Goal: Task Accomplishment & Management: Manage account settings

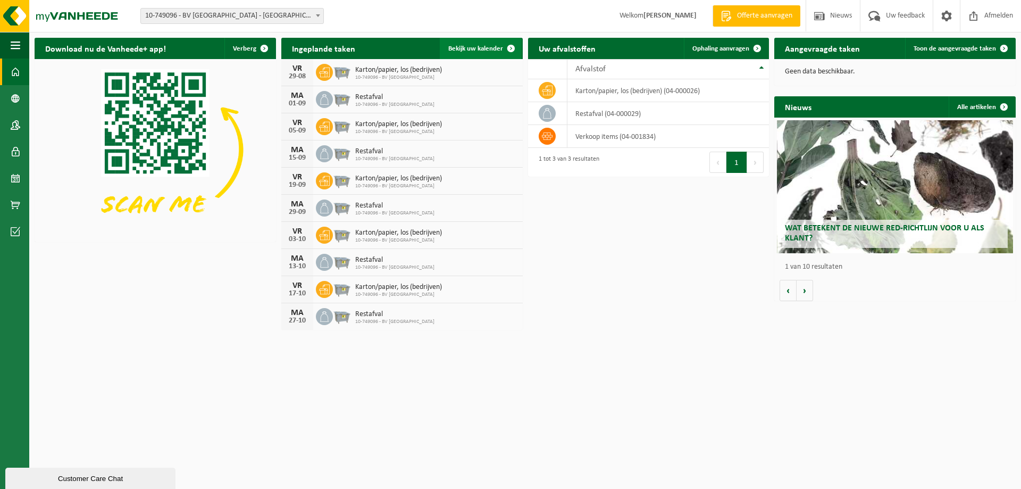
click at [472, 47] on span "Bekijk uw kalender" at bounding box center [475, 48] width 55 height 7
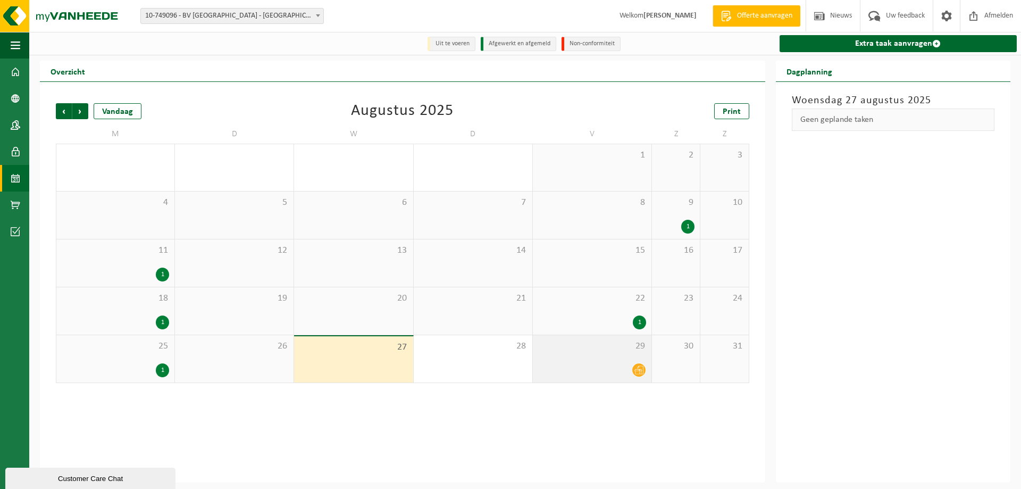
click at [640, 367] on icon at bounding box center [638, 369] width 9 height 9
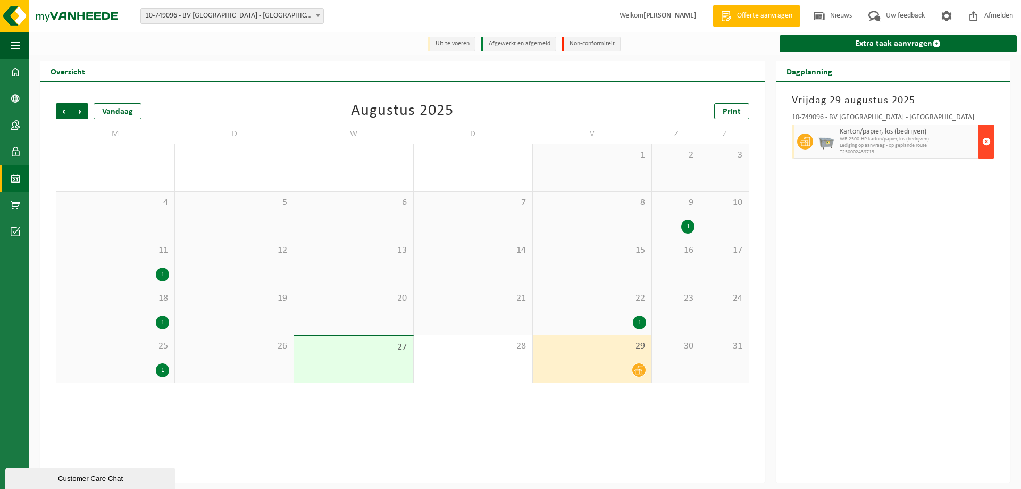
click at [985, 141] on span "button" at bounding box center [986, 141] width 9 height 21
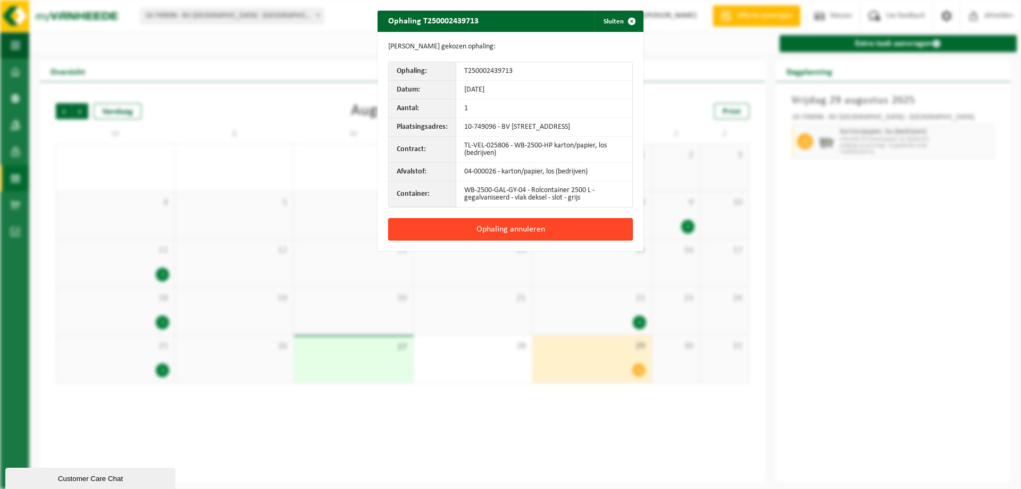
click at [480, 240] on button "Ophaling annuleren" at bounding box center [510, 229] width 245 height 22
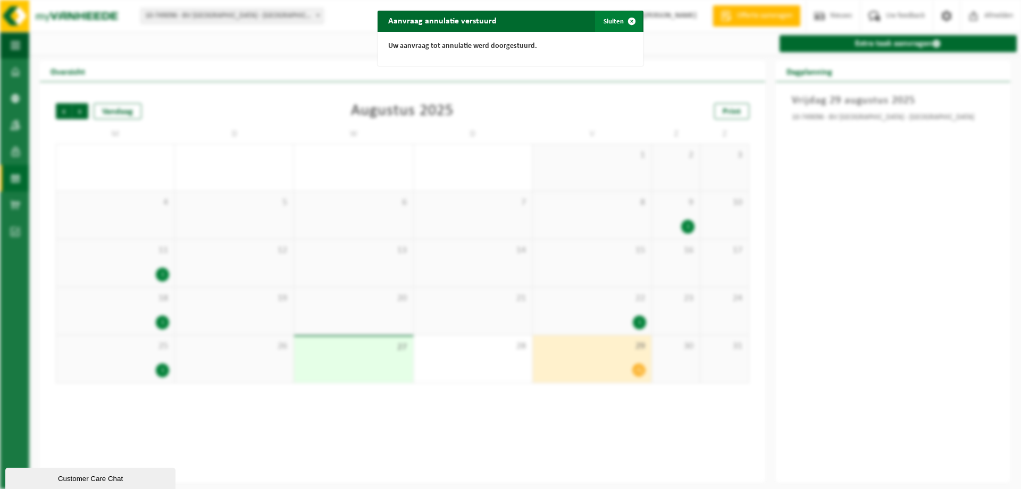
click at [627, 20] on span "button" at bounding box center [631, 21] width 21 height 21
